Goal: Check status: Check status

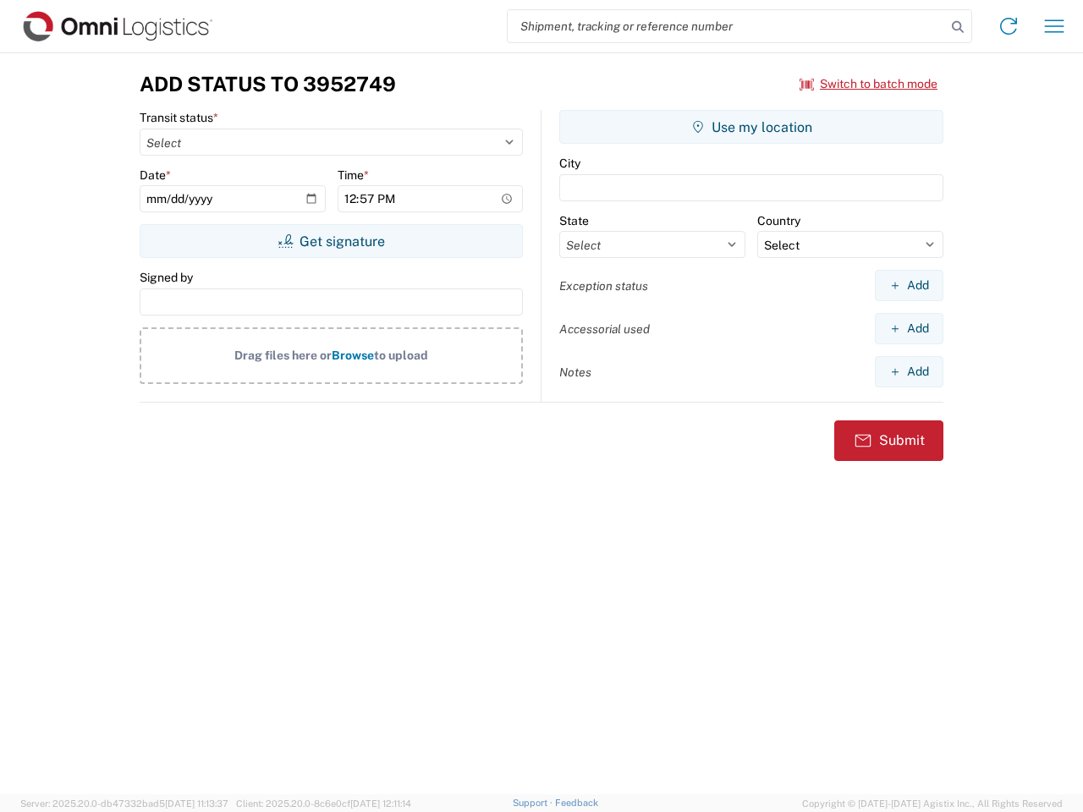
click at [726, 26] on input "search" at bounding box center [726, 26] width 438 height 32
click at [957, 27] on icon at bounding box center [958, 27] width 24 height 24
click at [1008, 26] on icon at bounding box center [1008, 26] width 27 height 27
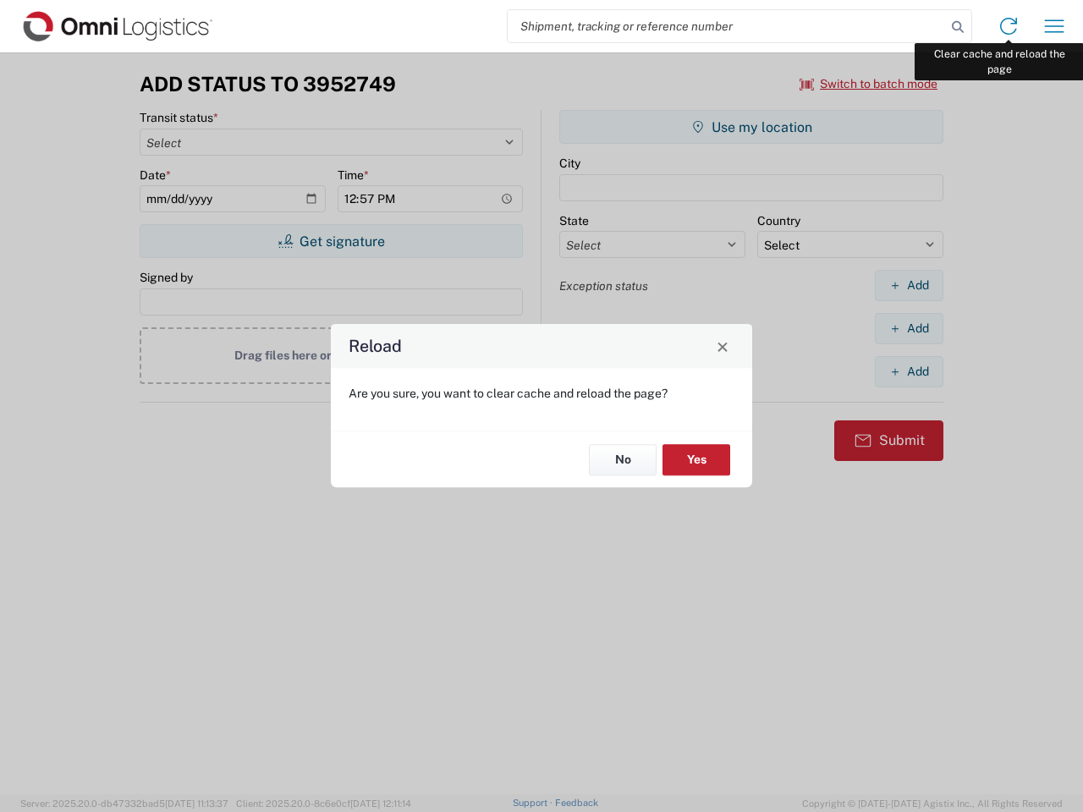
click at [1054, 26] on div "Reload Are you sure, you want to clear cache and reload the page? No Yes" at bounding box center [541, 406] width 1083 height 812
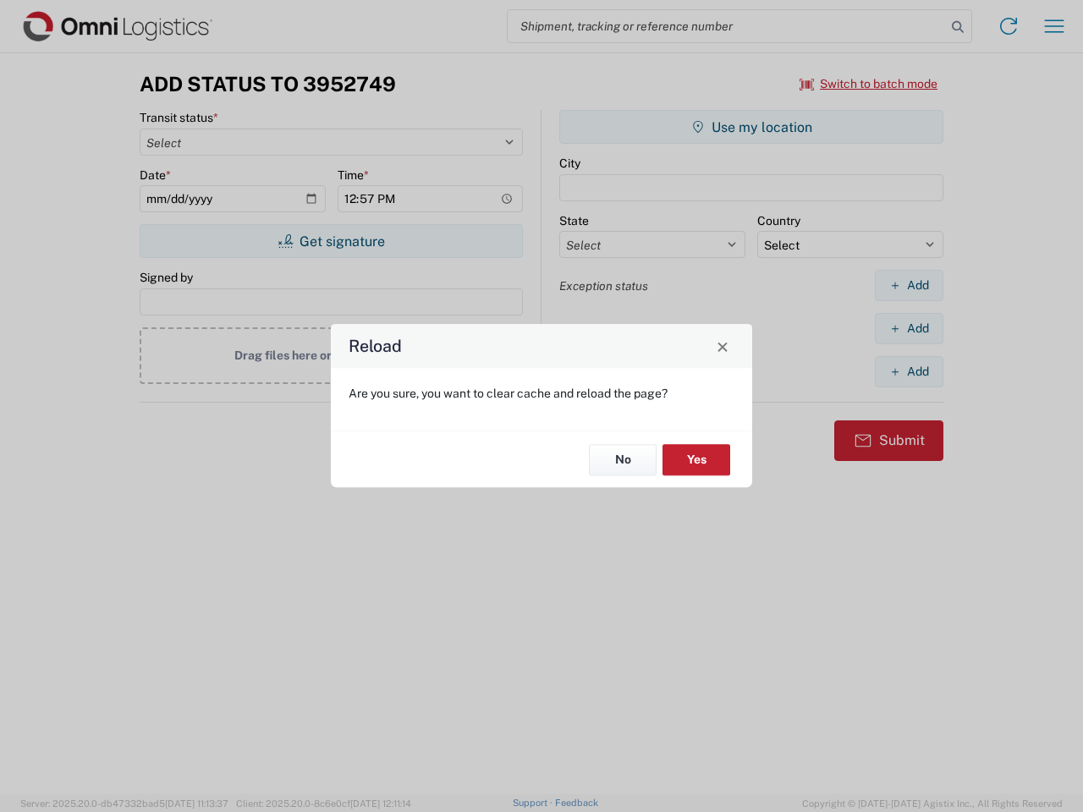
click at [869, 84] on div "Reload Are you sure, you want to clear cache and reload the page? No Yes" at bounding box center [541, 406] width 1083 height 812
click at [331, 241] on div "Reload Are you sure, you want to clear cache and reload the page? No Yes" at bounding box center [541, 406] width 1083 height 812
click at [751, 127] on div "Reload Are you sure, you want to clear cache and reload the page? No Yes" at bounding box center [541, 406] width 1083 height 812
click at [908, 285] on div "Reload Are you sure, you want to clear cache and reload the page? No Yes" at bounding box center [541, 406] width 1083 height 812
click at [908, 328] on div "Reload Are you sure, you want to clear cache and reload the page? No Yes" at bounding box center [541, 406] width 1083 height 812
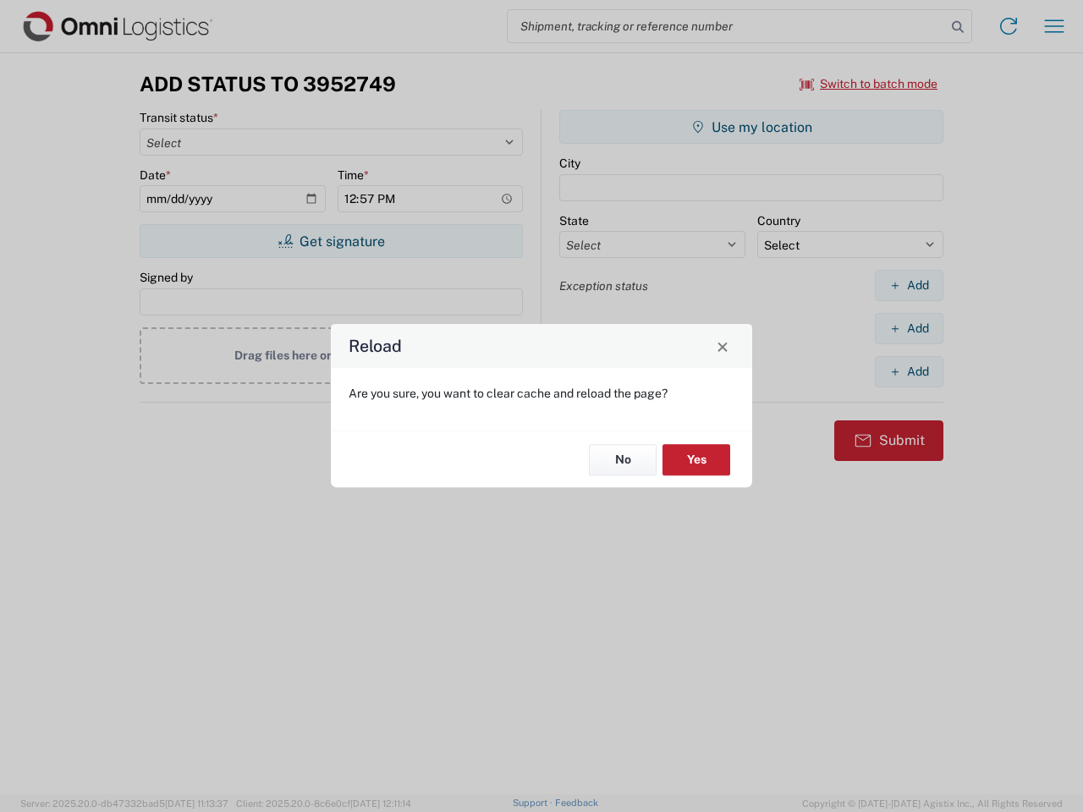
click at [908, 371] on div "Reload Are you sure, you want to clear cache and reload the page? No Yes" at bounding box center [541, 406] width 1083 height 812
